Goal: Task Accomplishment & Management: Manage account settings

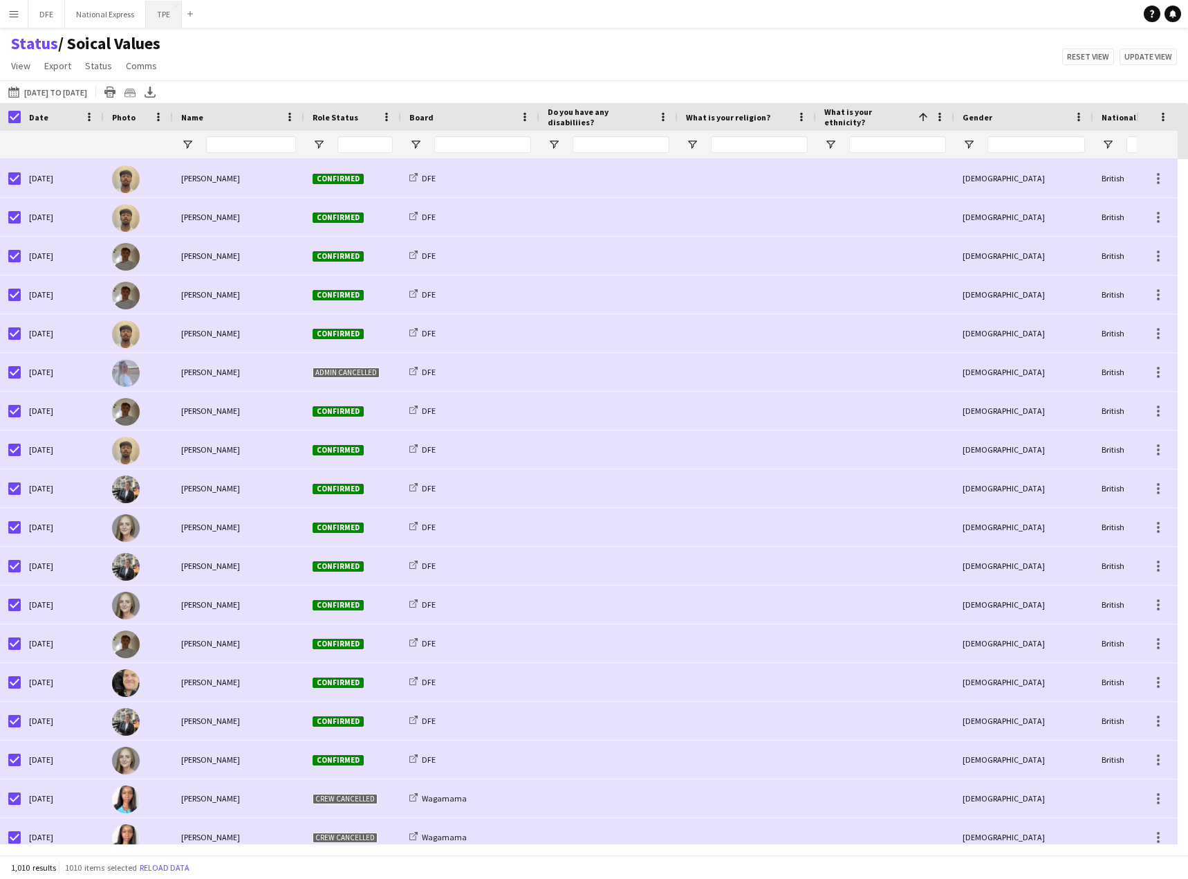
click at [155, 18] on button "TPE Close" at bounding box center [164, 14] width 36 height 27
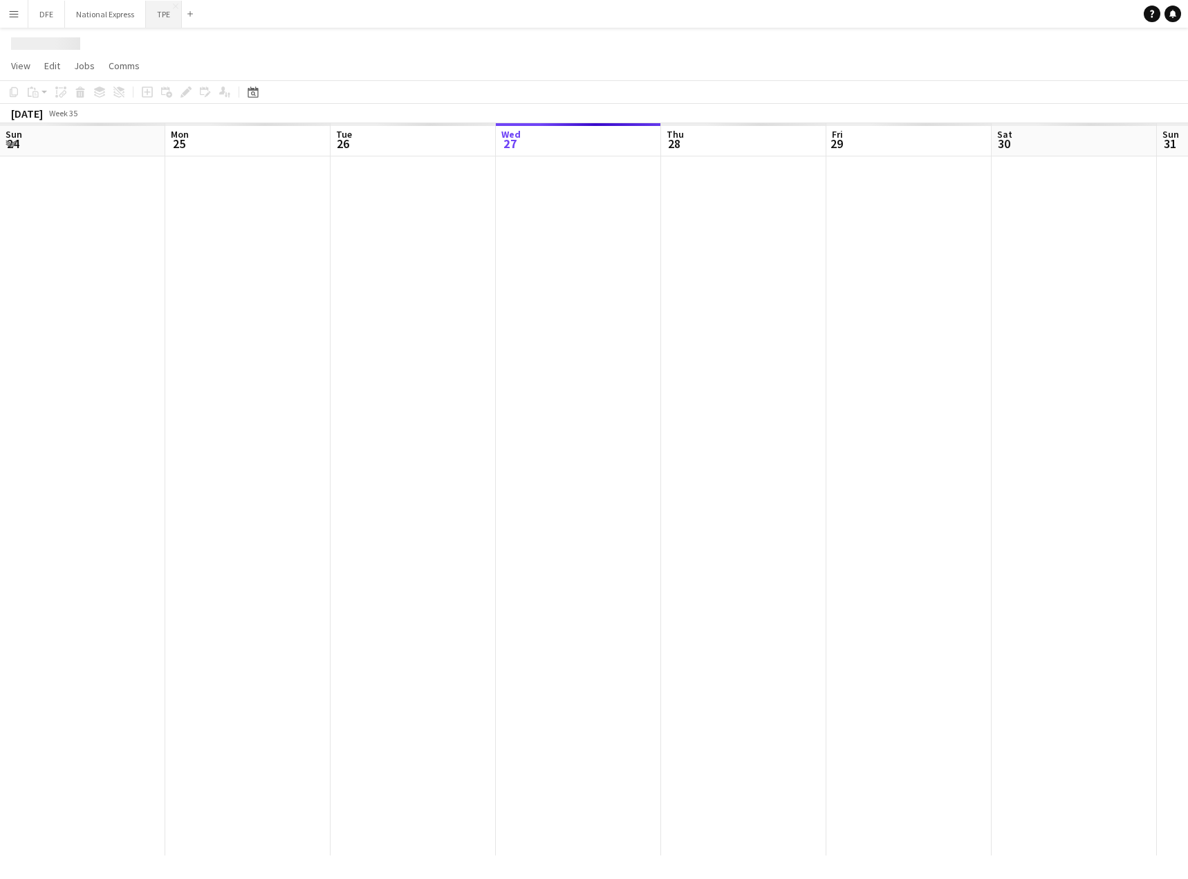
scroll to position [0, 331]
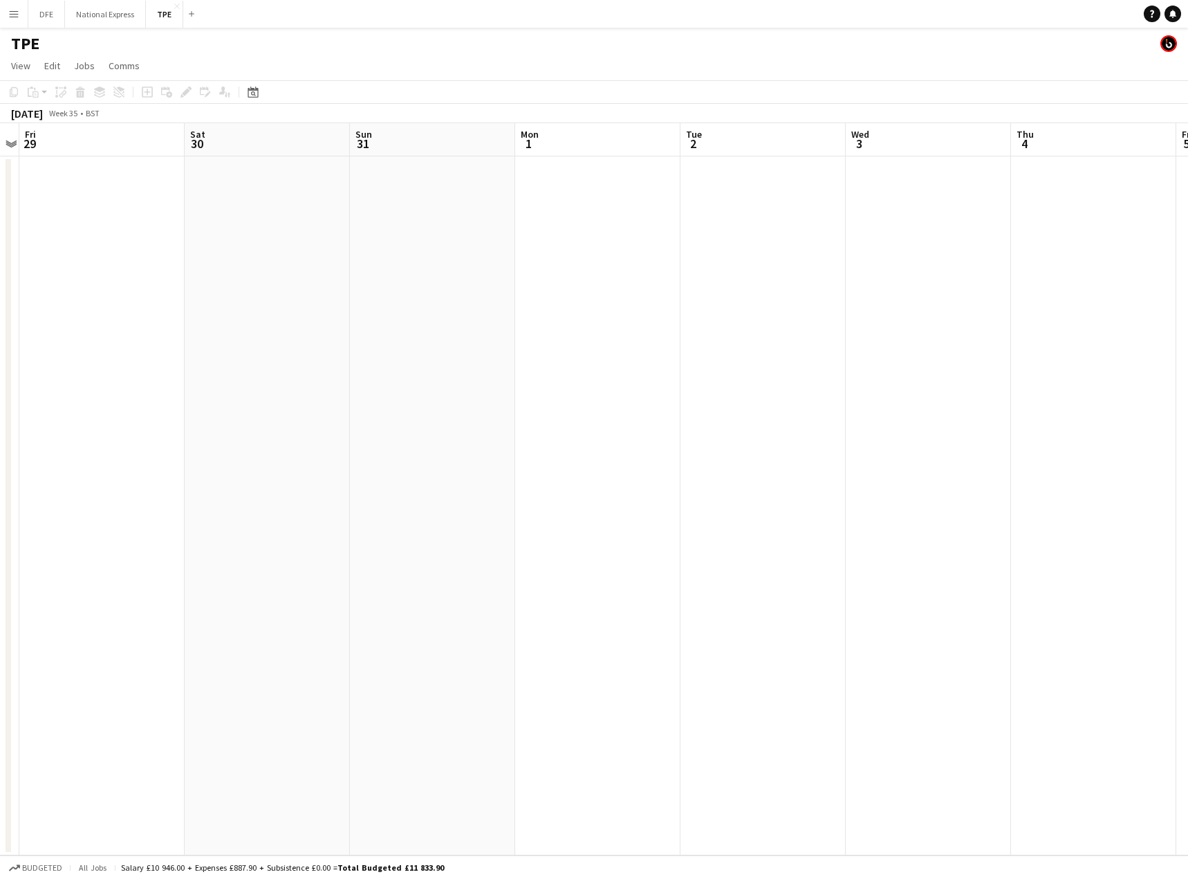
drag, startPoint x: 580, startPoint y: 340, endPoint x: -117, endPoint y: 334, distance: 697.3
click at [0, 334] on html "Menu Boards Boards Boards All jobs Status Workforce Workforce My Workforce Recr…" at bounding box center [594, 439] width 1188 height 879
drag, startPoint x: 703, startPoint y: 342, endPoint x: -59, endPoint y: 349, distance: 762.4
click at [0, 349] on html "Menu Boards Boards Boards All jobs Status Workforce Workforce My Workforce Recr…" at bounding box center [594, 439] width 1188 height 879
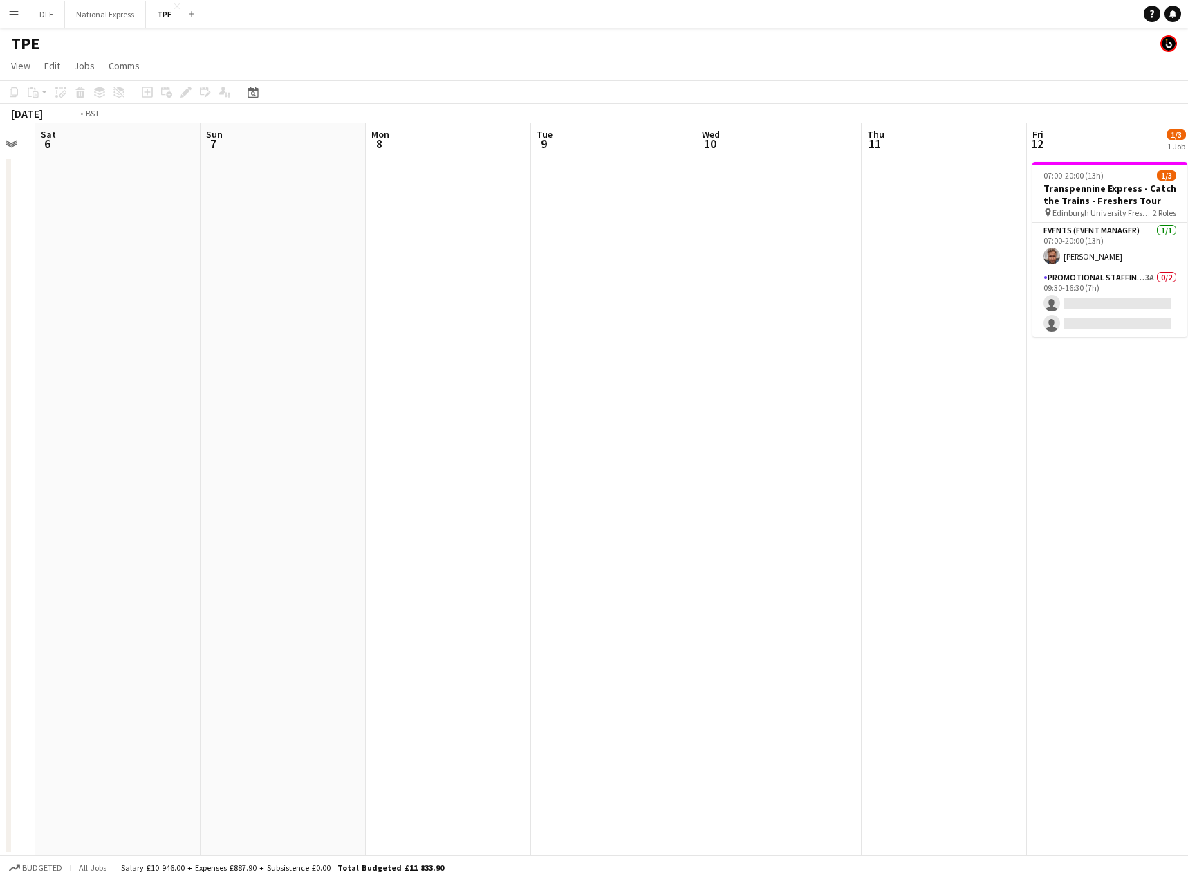
scroll to position [0, 389]
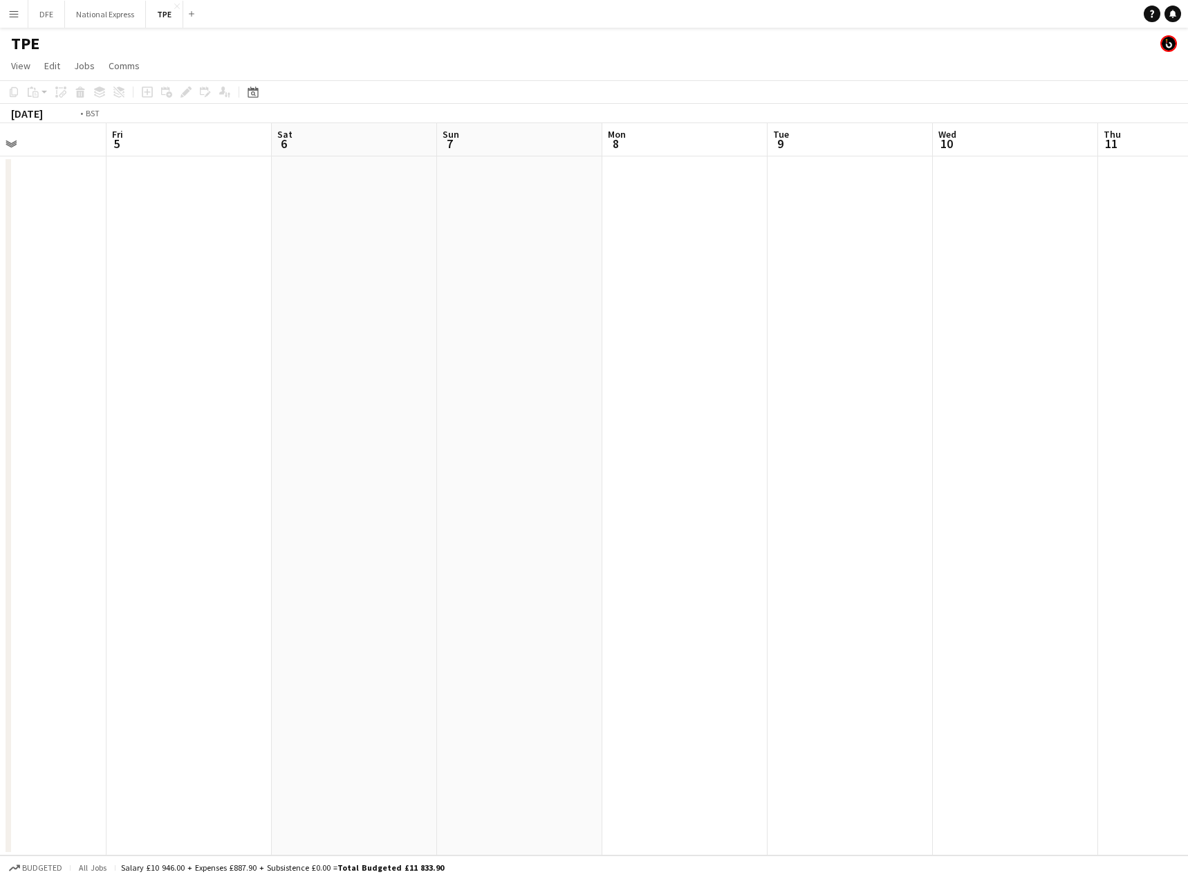
drag, startPoint x: 858, startPoint y: 343, endPoint x: -151, endPoint y: 360, distance: 1008.7
click at [0, 360] on html "Menu Boards Boards Boards All jobs Status Workforce Workforce My Workforce Recr…" at bounding box center [594, 439] width 1188 height 879
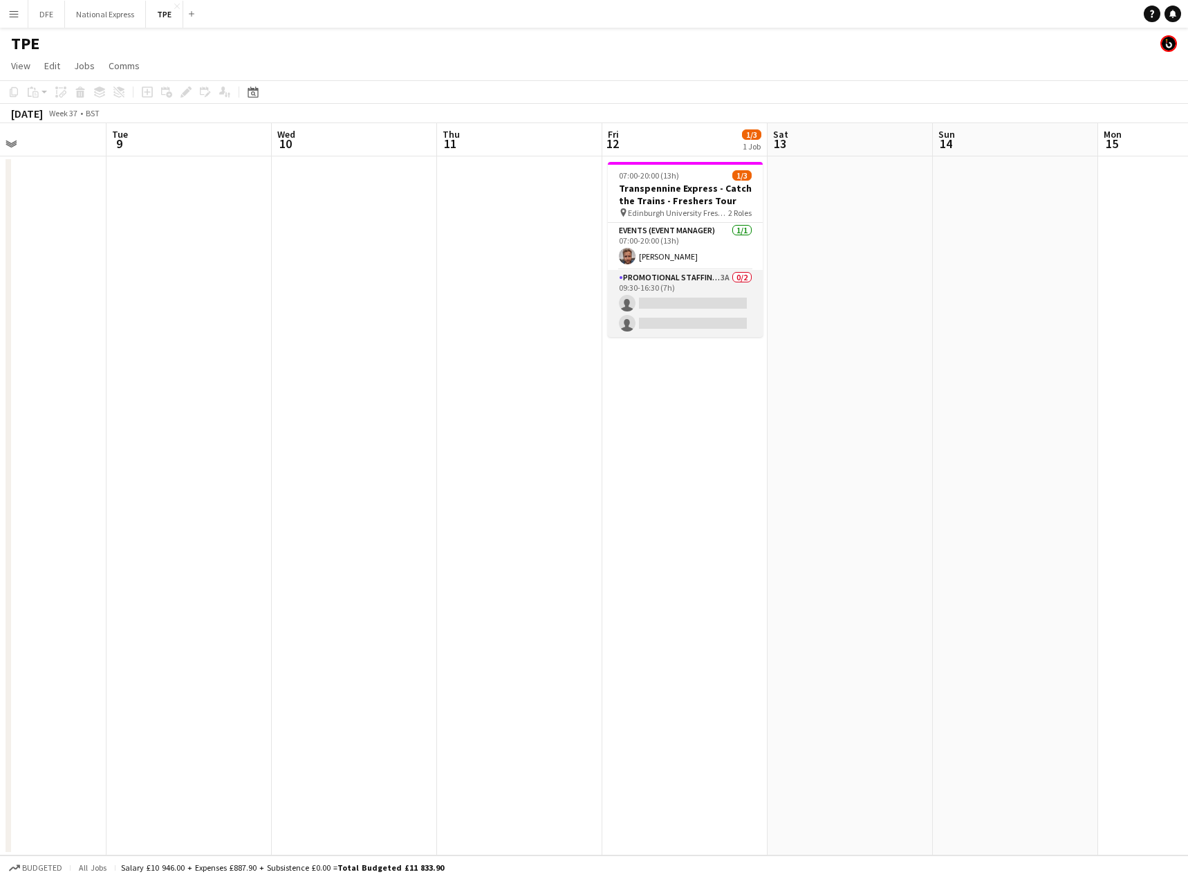
click at [704, 313] on app-card-role "Promotional Staffing (Brand Ambassadors) 3A 0/2 09:30-16:30 (7h) single-neutral…" at bounding box center [685, 303] width 155 height 67
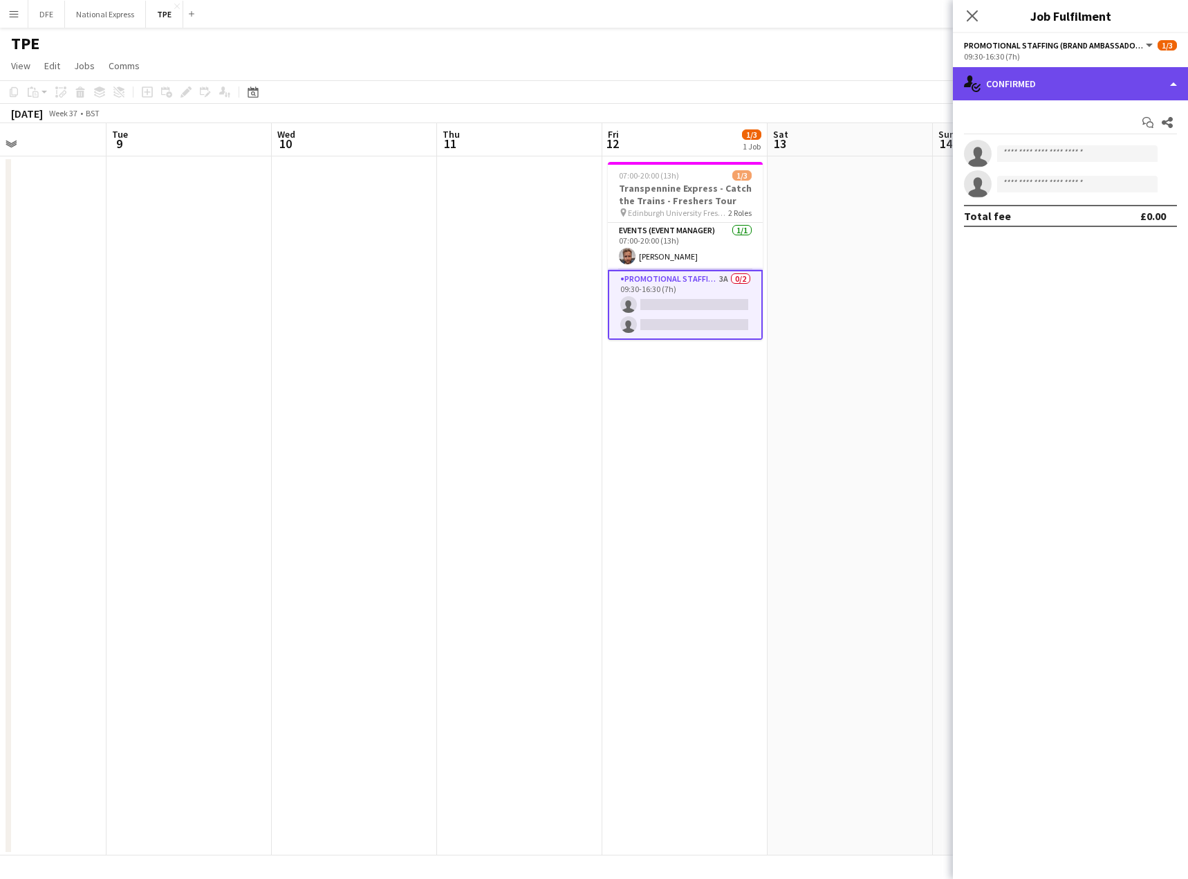
click at [1058, 80] on div "single-neutral-actions-check-2 Confirmed" at bounding box center [1070, 83] width 235 height 33
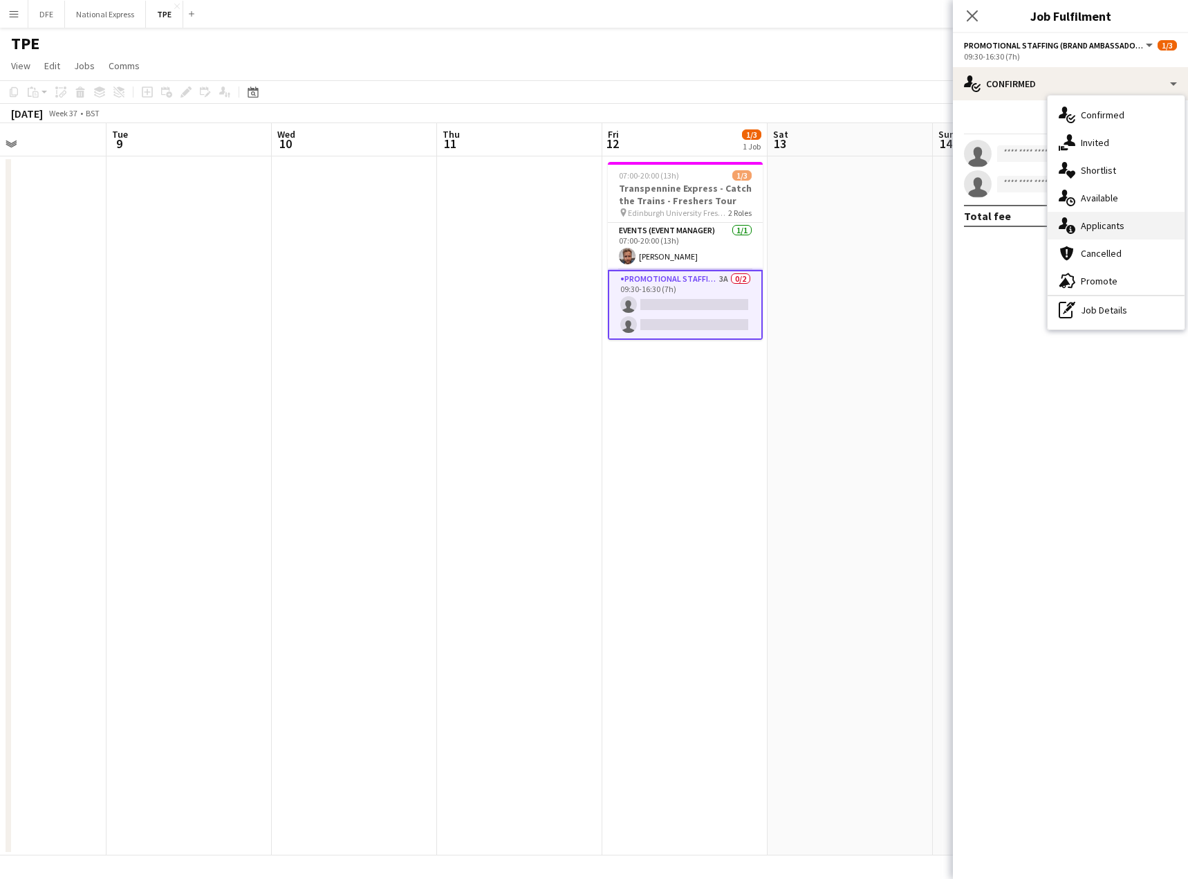
click at [1111, 226] on div "single-neutral-actions-information Applicants" at bounding box center [1116, 226] width 137 height 28
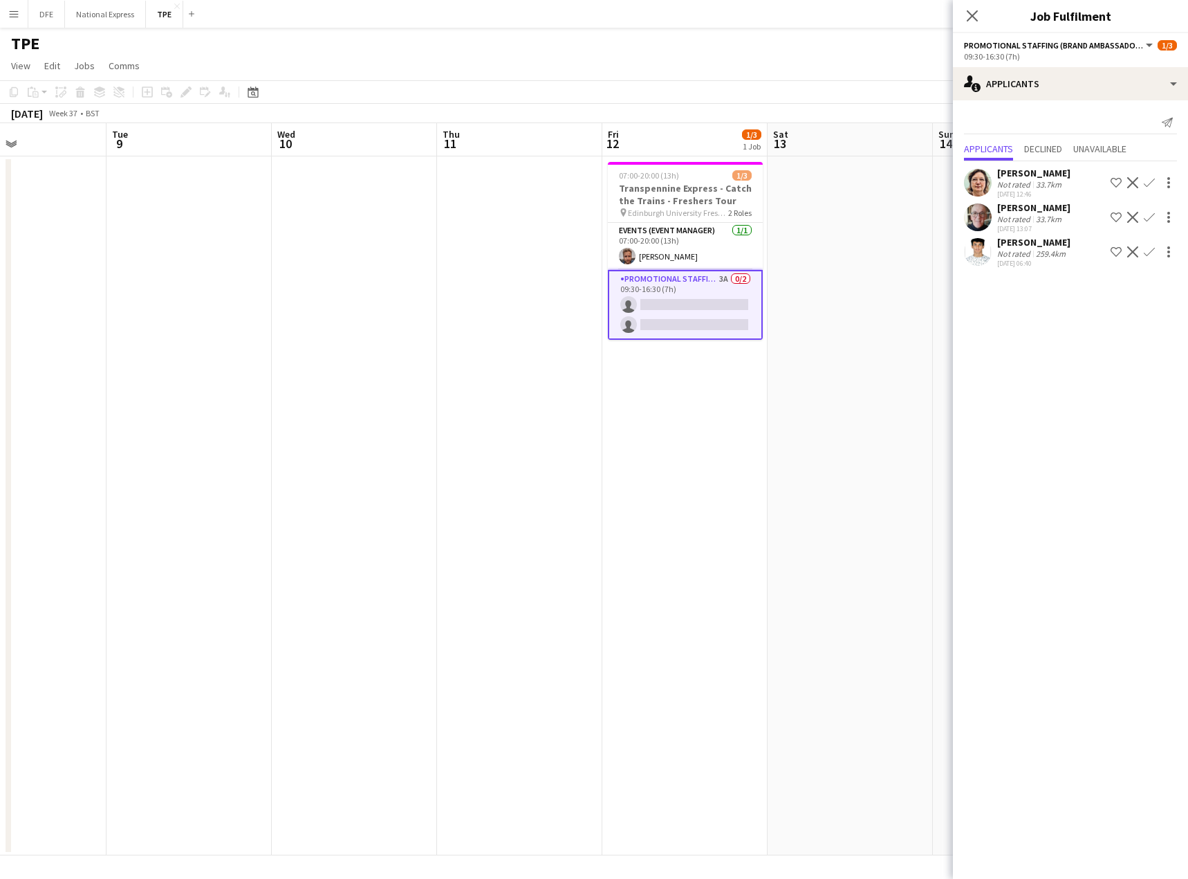
drag, startPoint x: 904, startPoint y: 33, endPoint x: 919, endPoint y: 33, distance: 14.5
click at [905, 33] on div "TPE" at bounding box center [594, 41] width 1188 height 26
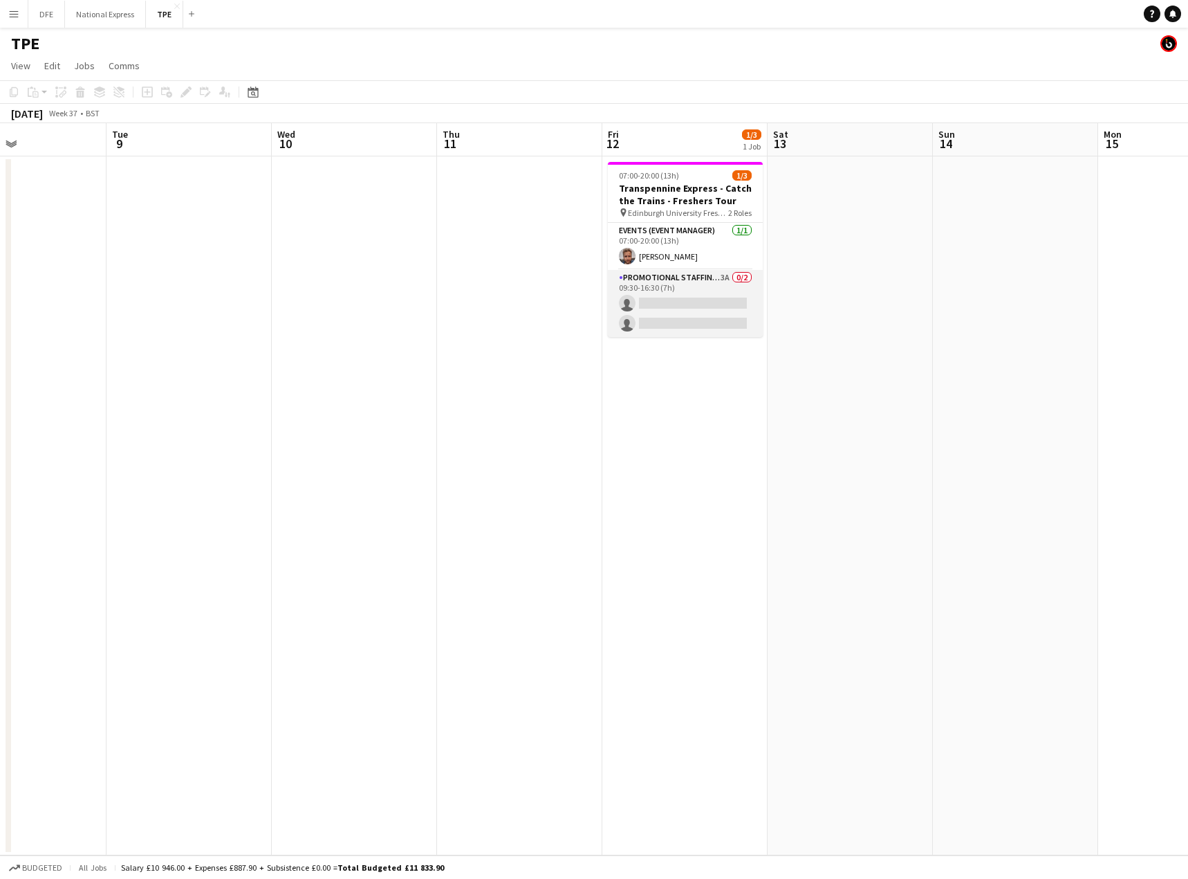
click at [651, 317] on app-card-role "Promotional Staffing (Brand Ambassadors) 3A 0/2 09:30-16:30 (7h) single-neutral…" at bounding box center [685, 303] width 155 height 67
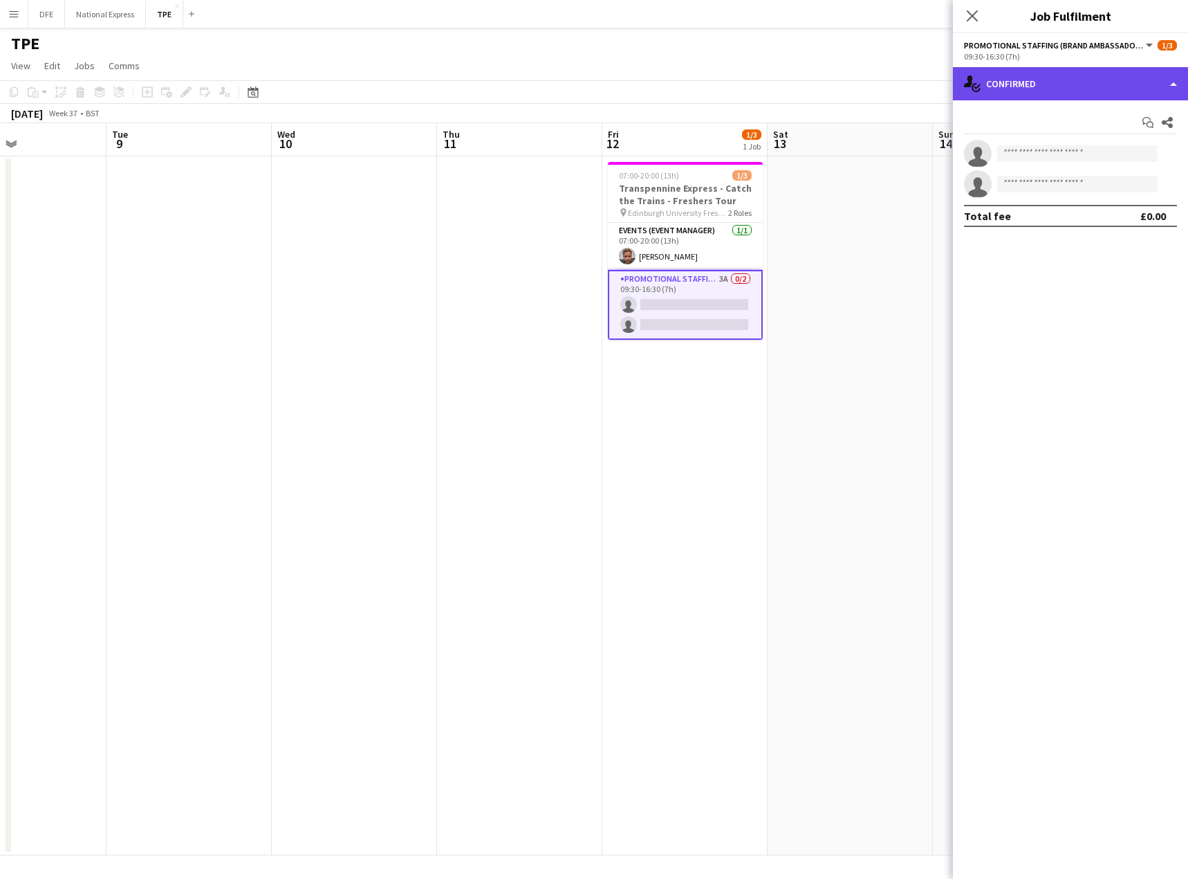
click at [1094, 77] on div "single-neutral-actions-check-2 Confirmed" at bounding box center [1070, 83] width 235 height 33
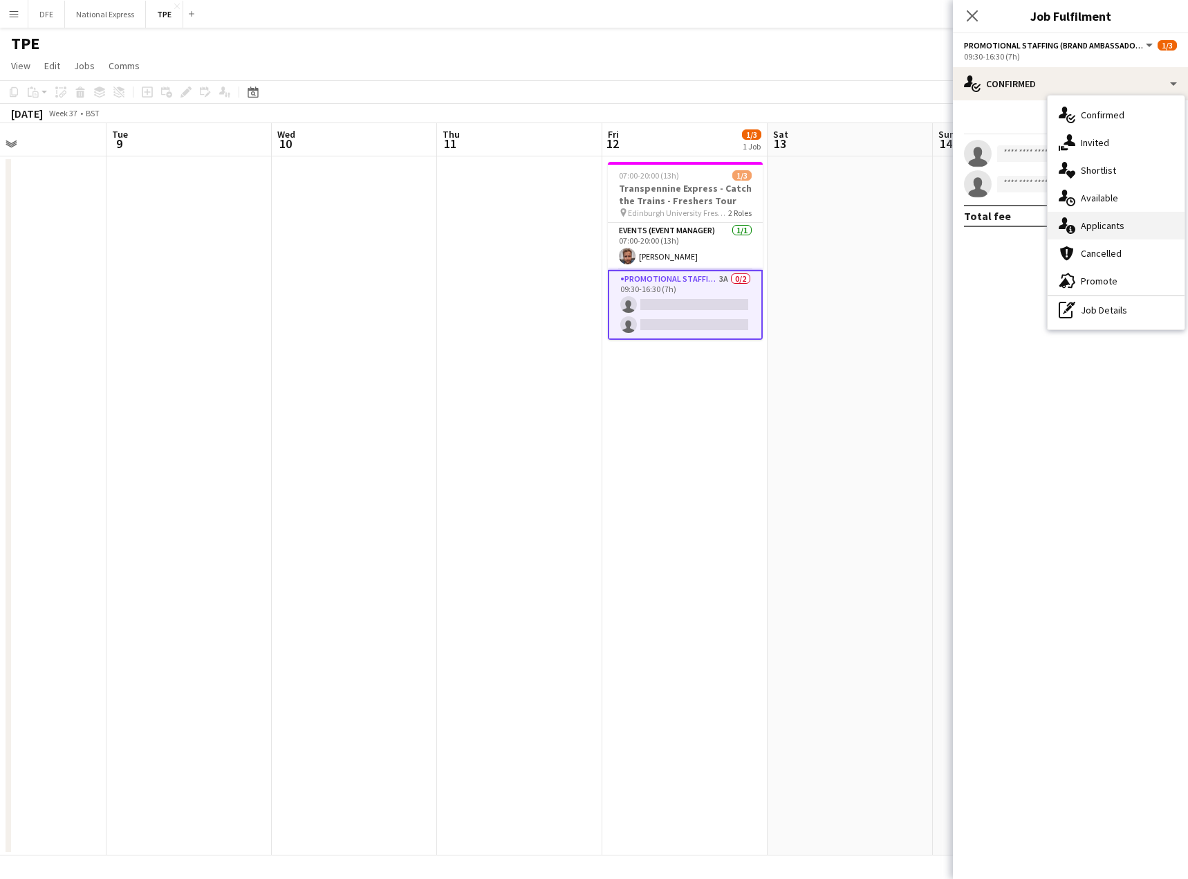
click at [1132, 223] on div "single-neutral-actions-information Applicants" at bounding box center [1116, 226] width 137 height 28
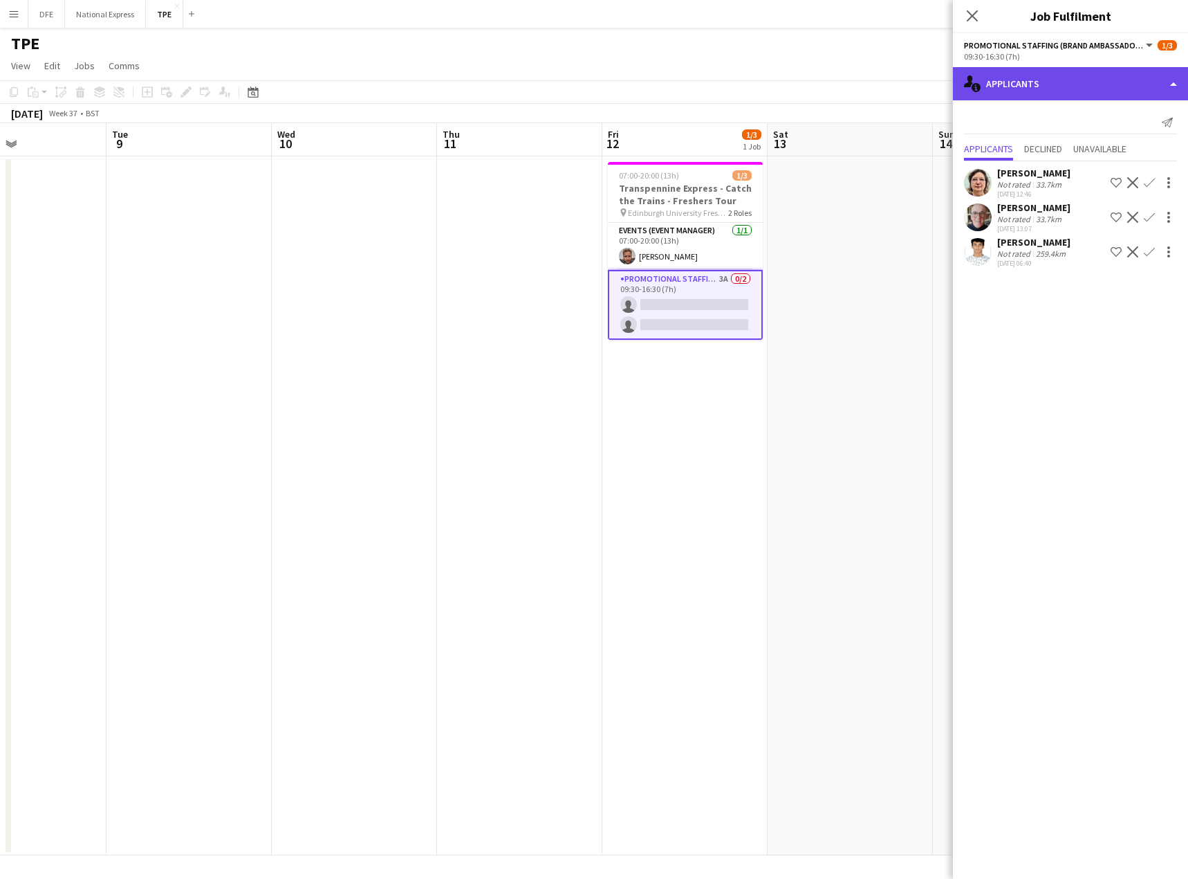
click at [1067, 73] on div "single-neutral-actions-information Applicants" at bounding box center [1070, 83] width 235 height 33
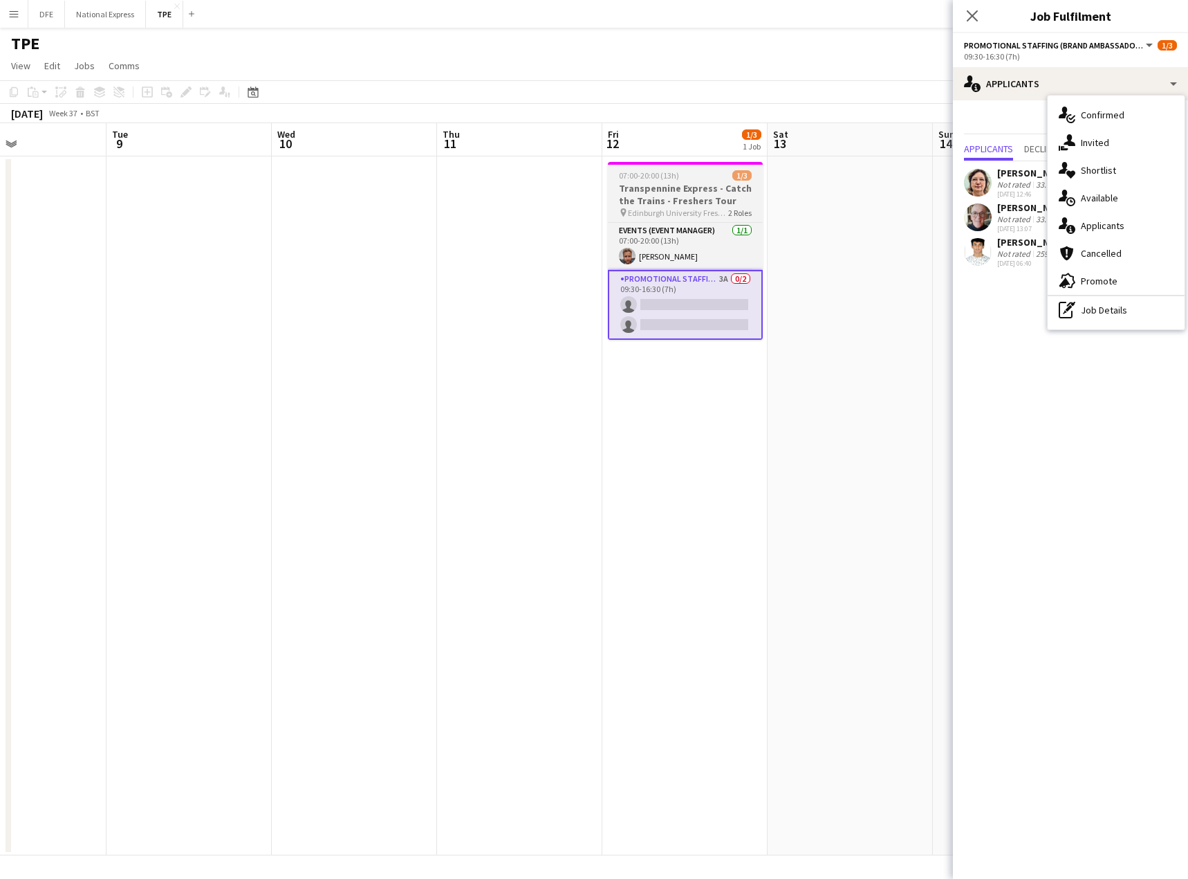
click at [695, 199] on h3 "Transpennine Express - Catch the Trains - Freshers Tour" at bounding box center [685, 194] width 155 height 25
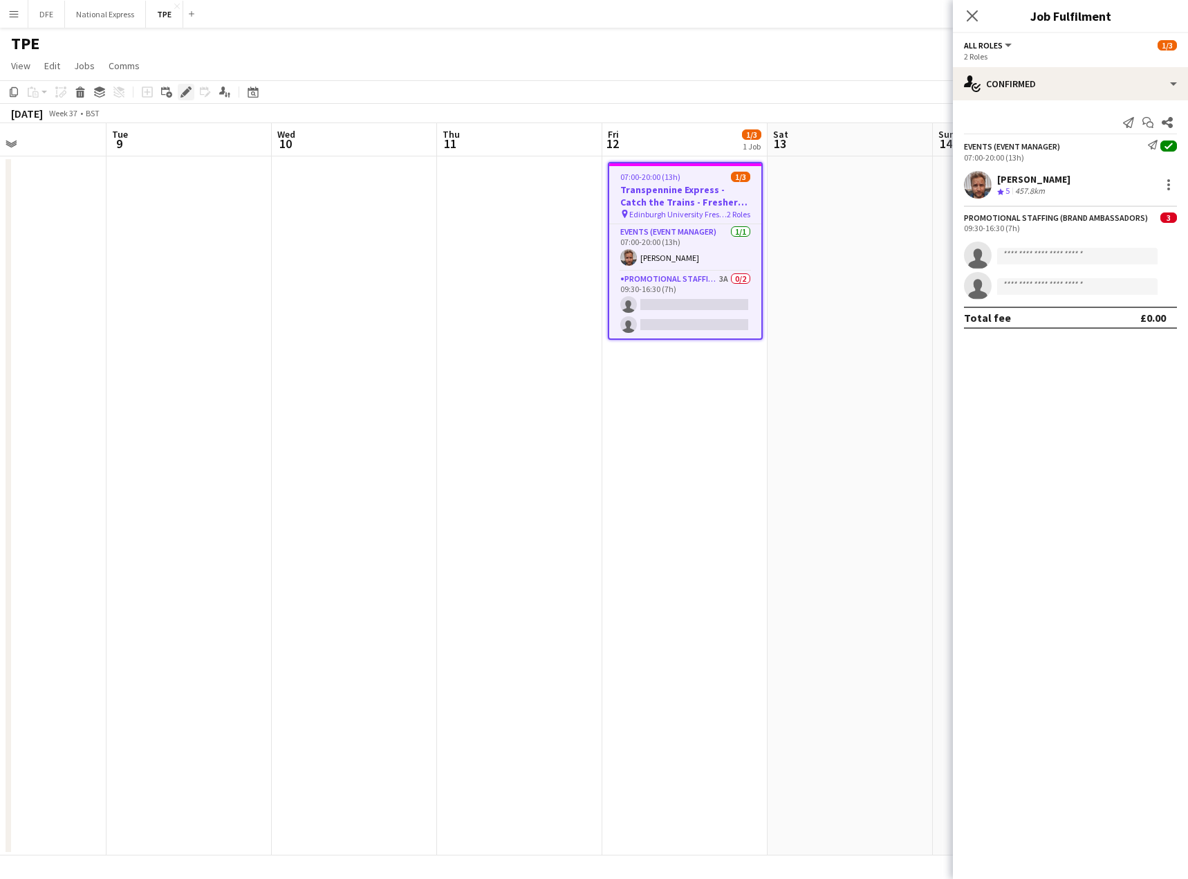
click at [187, 88] on icon "Edit" at bounding box center [186, 91] width 11 height 11
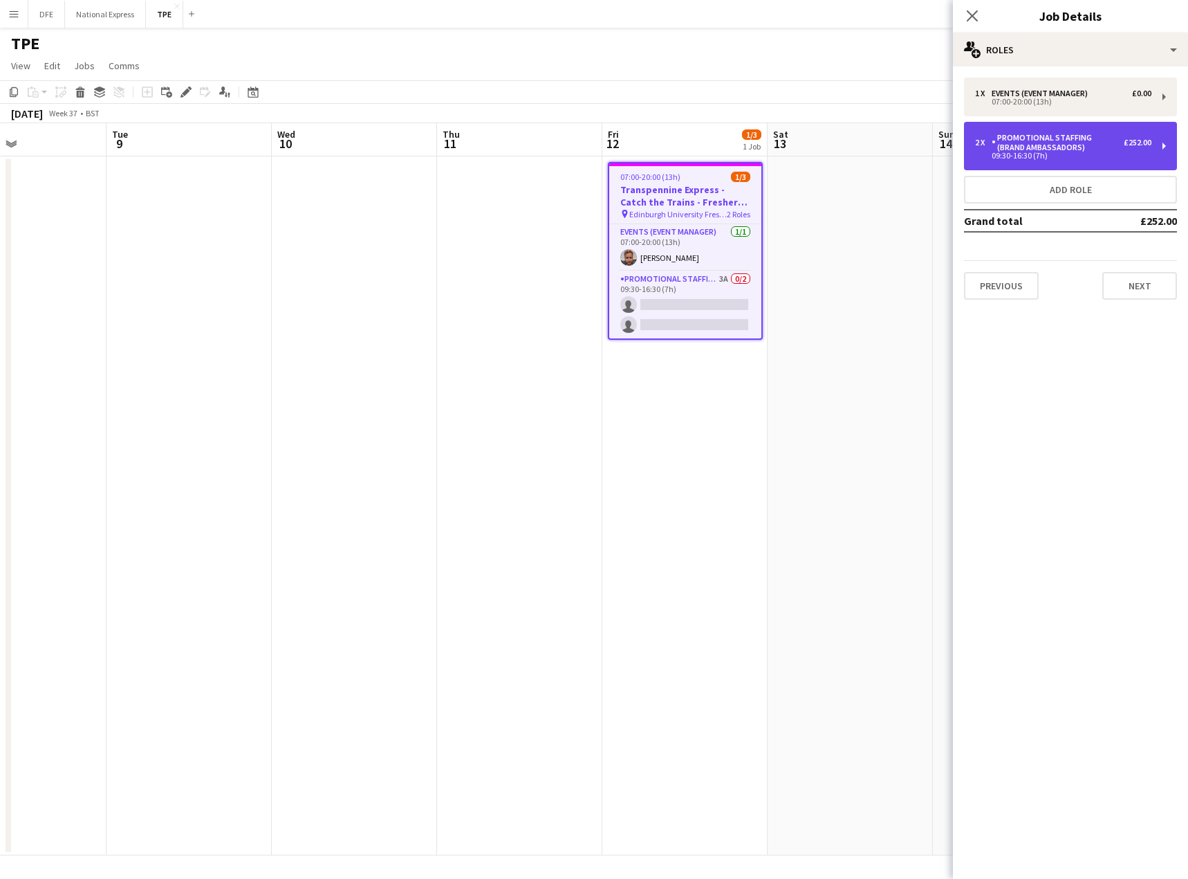
click at [1107, 142] on div "Promotional Staffing (Brand Ambassadors)" at bounding box center [1058, 142] width 132 height 19
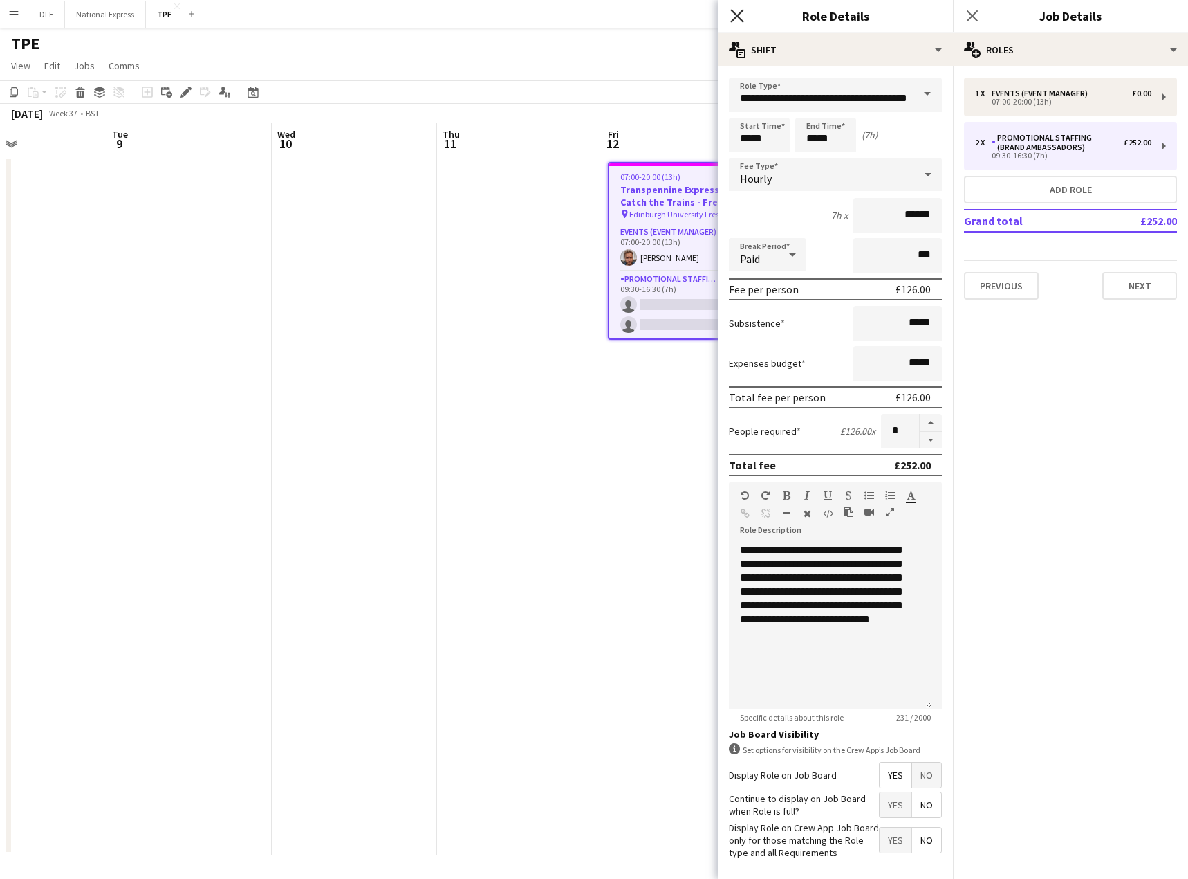
click at [735, 16] on icon "Close pop-in" at bounding box center [737, 15] width 13 height 13
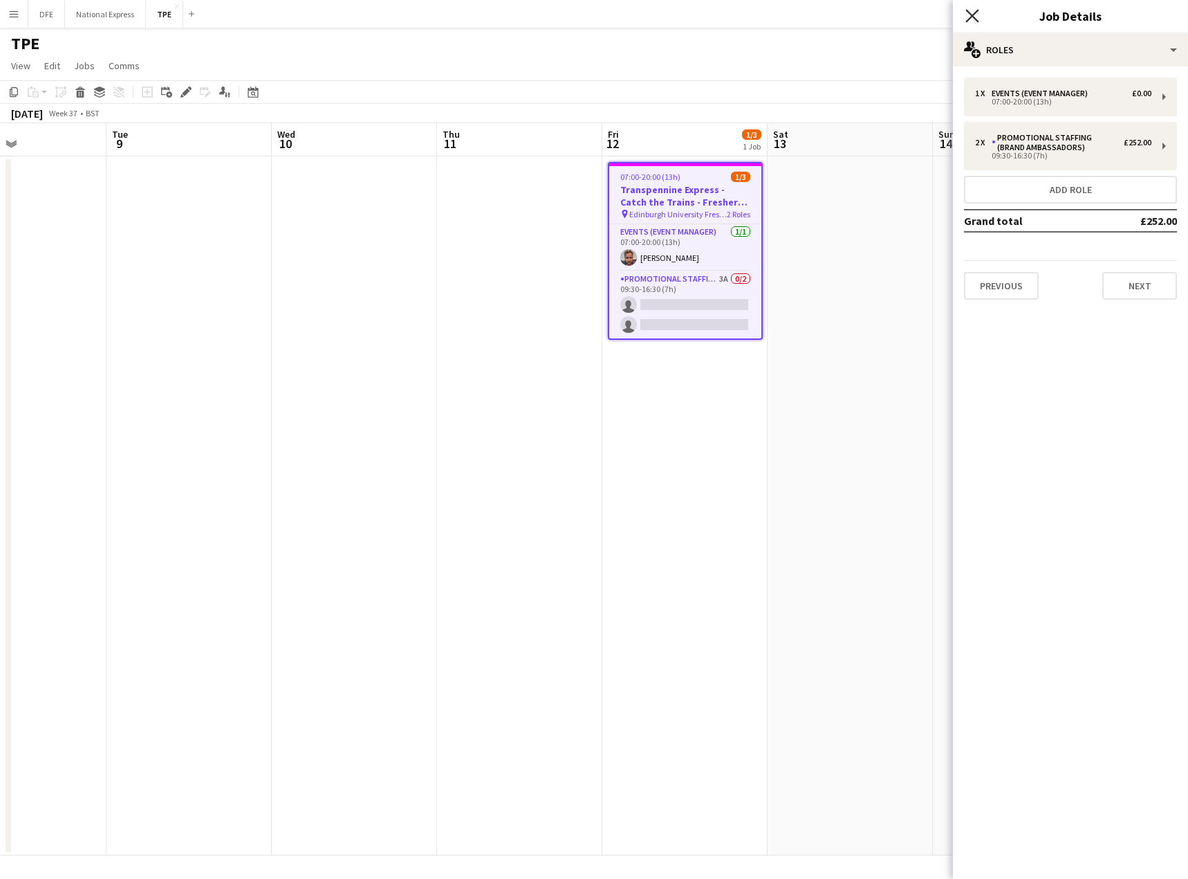
click at [974, 17] on icon at bounding box center [972, 15] width 13 height 13
